Goal: Go to known website: Access a specific website the user already knows

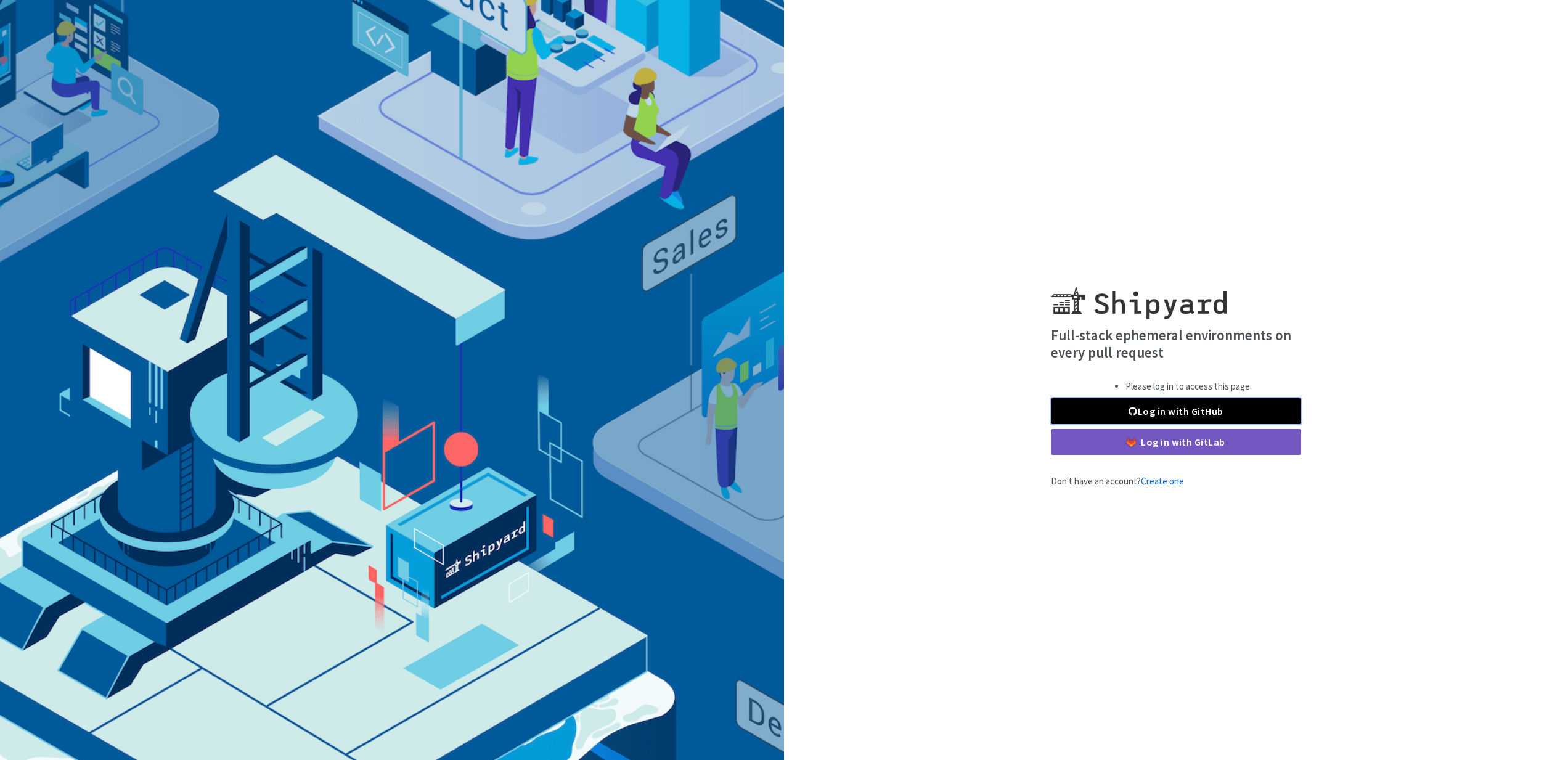
click at [1188, 411] on link "Log in with GitHub" at bounding box center [1176, 411] width 250 height 26
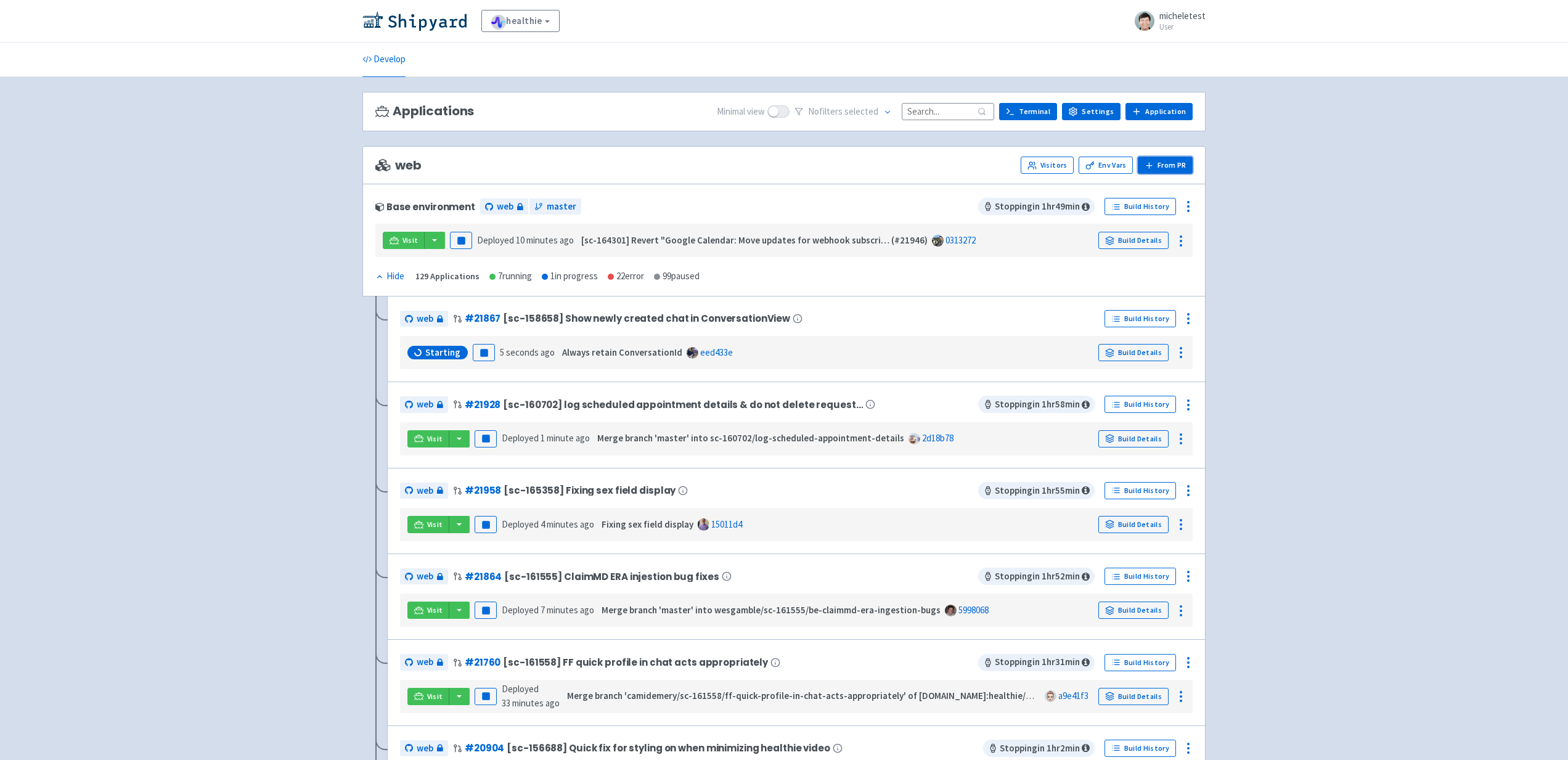
click at [1178, 162] on button "From PR" at bounding box center [1165, 165] width 55 height 17
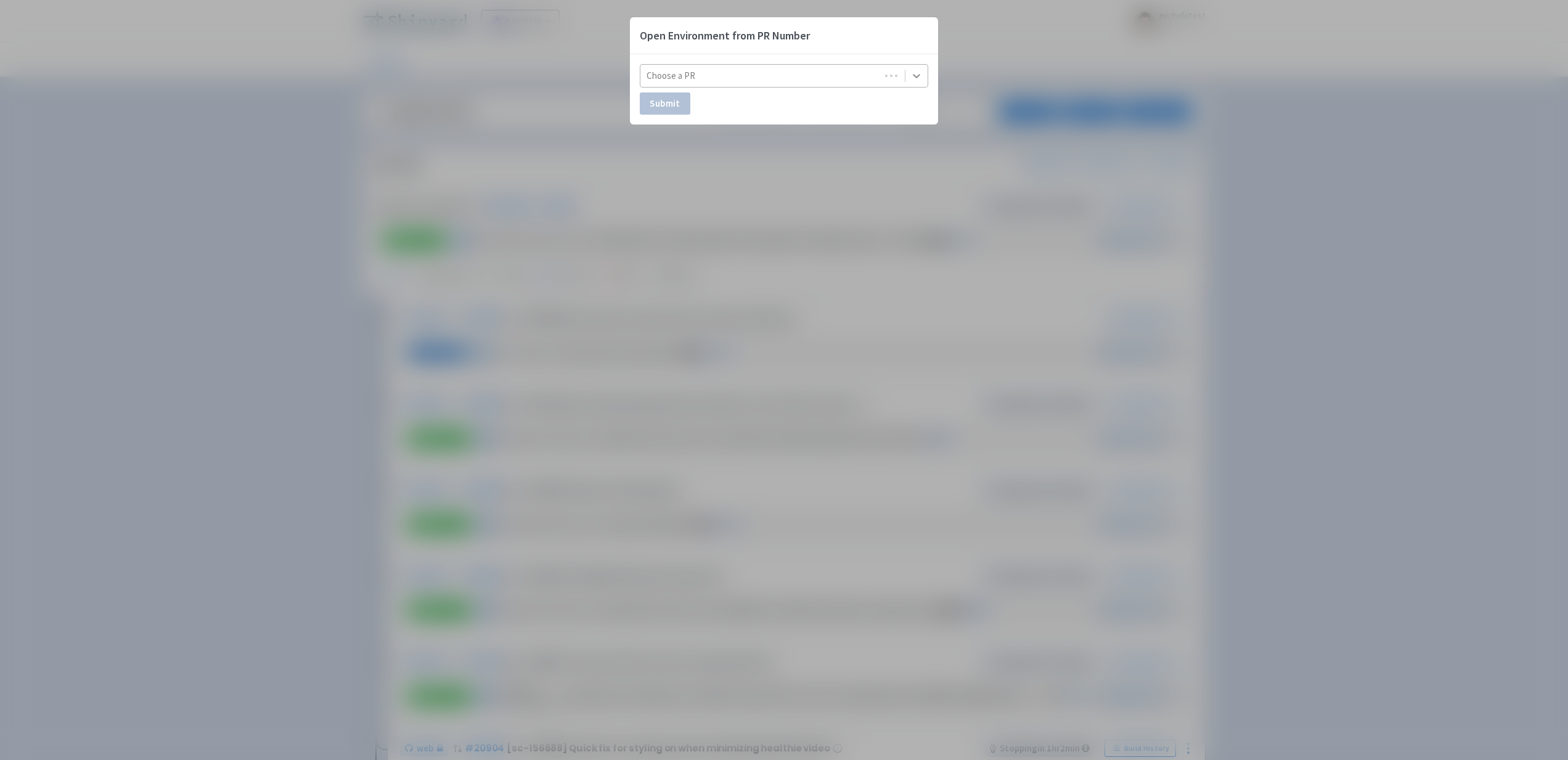
click at [919, 75] on icon at bounding box center [916, 75] width 7 height 4
click at [980, 39] on div "Open Environment from PR Number Choose a PR Submit" at bounding box center [784, 380] width 1568 height 760
